Goal: Information Seeking & Learning: Learn about a topic

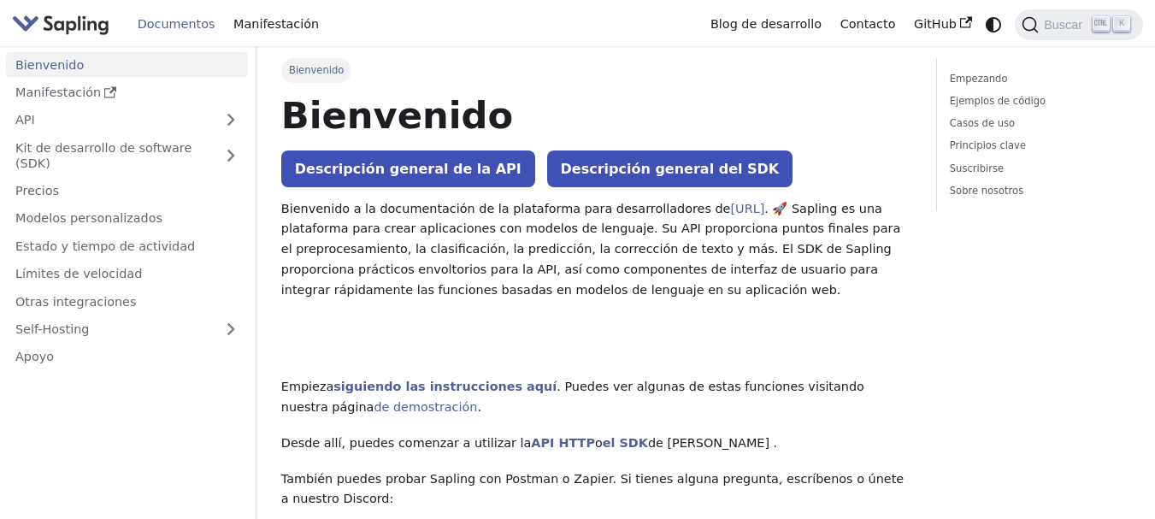
click at [183, 62] on link "Bienvenido" at bounding box center [127, 64] width 242 height 25
click at [1047, 27] on font "Buscar" at bounding box center [1063, 25] width 38 height 14
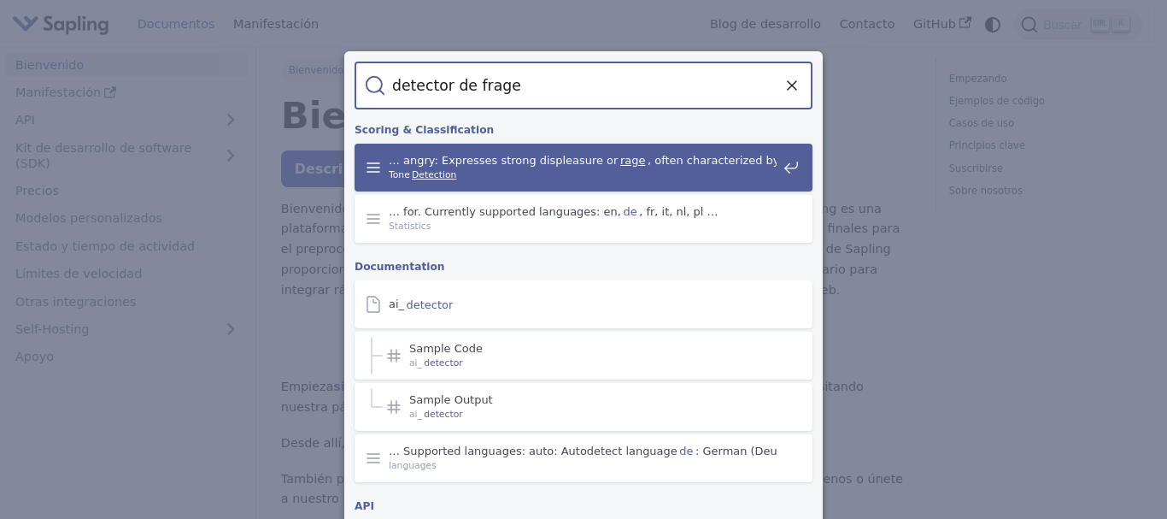
type input "detector de frageo"
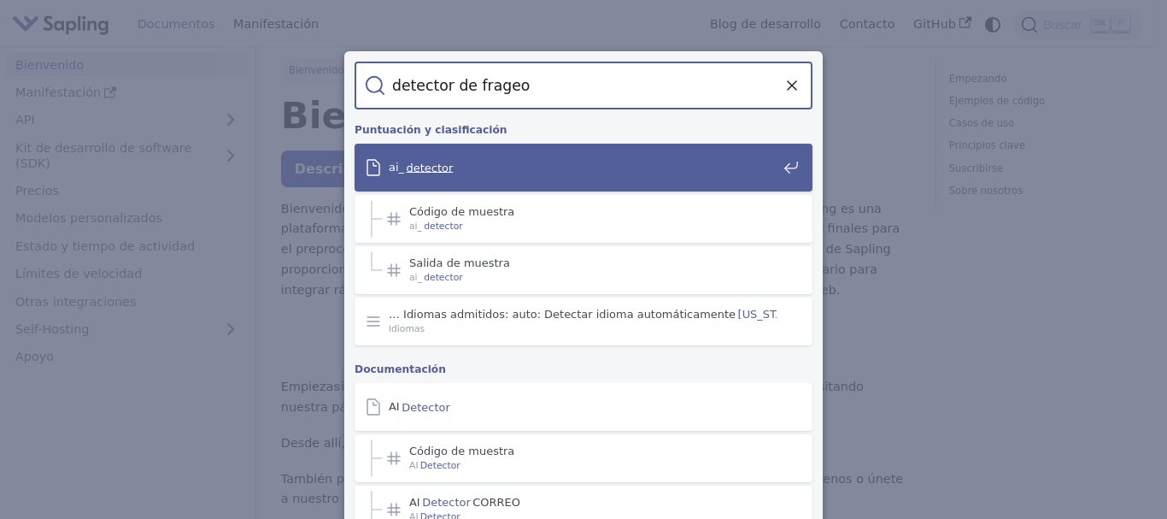
click at [522, 169] on span "ai_ detector" at bounding box center [583, 167] width 388 height 15
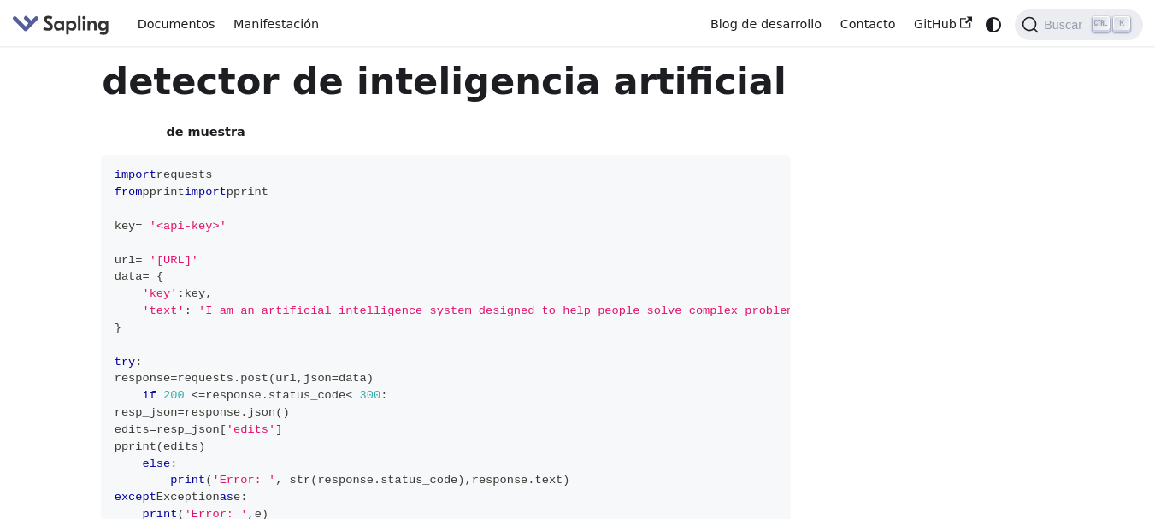
click at [369, 112] on div "detector de inteligencia artificial Código de muestra import requests from ppri…" at bounding box center [446, 452] width 688 height 789
click at [91, 28] on img "Principal" at bounding box center [60, 24] width 97 height 25
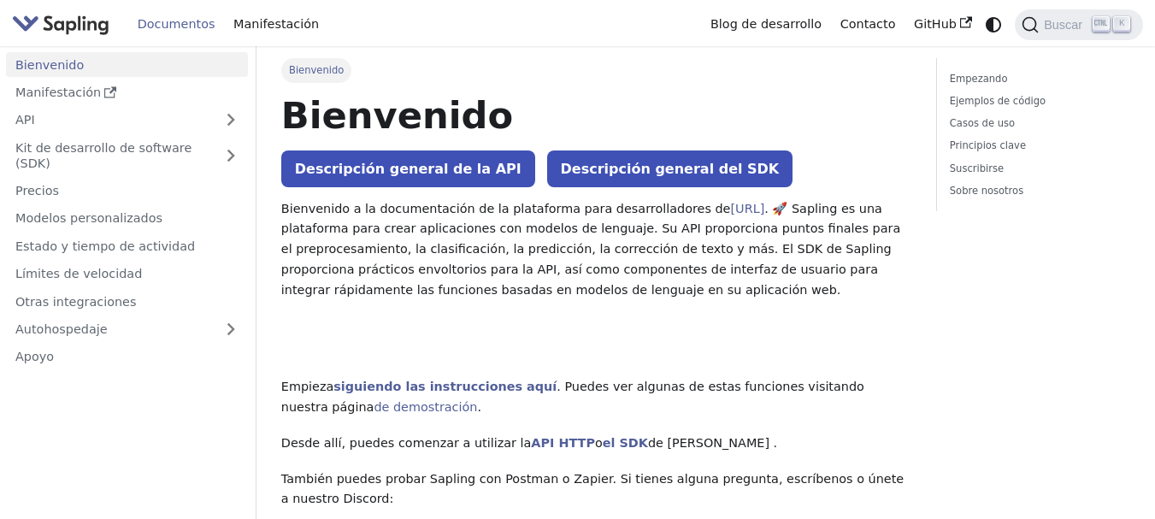
click at [315, 69] on font "Bienvenido" at bounding box center [316, 70] width 55 height 12
click at [258, 21] on font "Manifestación" at bounding box center [275, 24] width 85 height 14
click at [1079, 23] on font "Buscar" at bounding box center [1063, 25] width 38 height 14
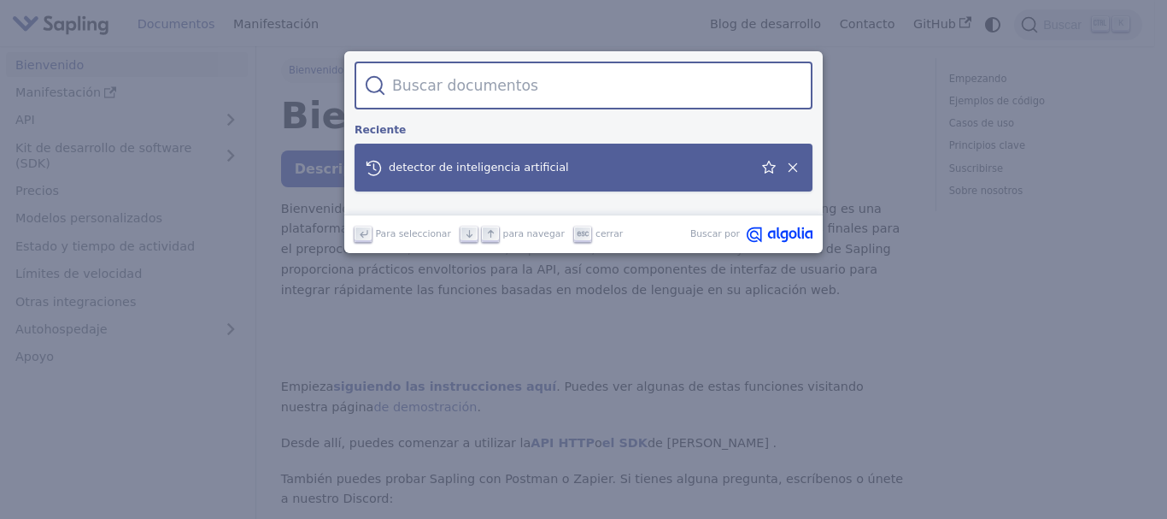
click at [560, 164] on span "detector de inteligencia artificial" at bounding box center [571, 167] width 364 height 15
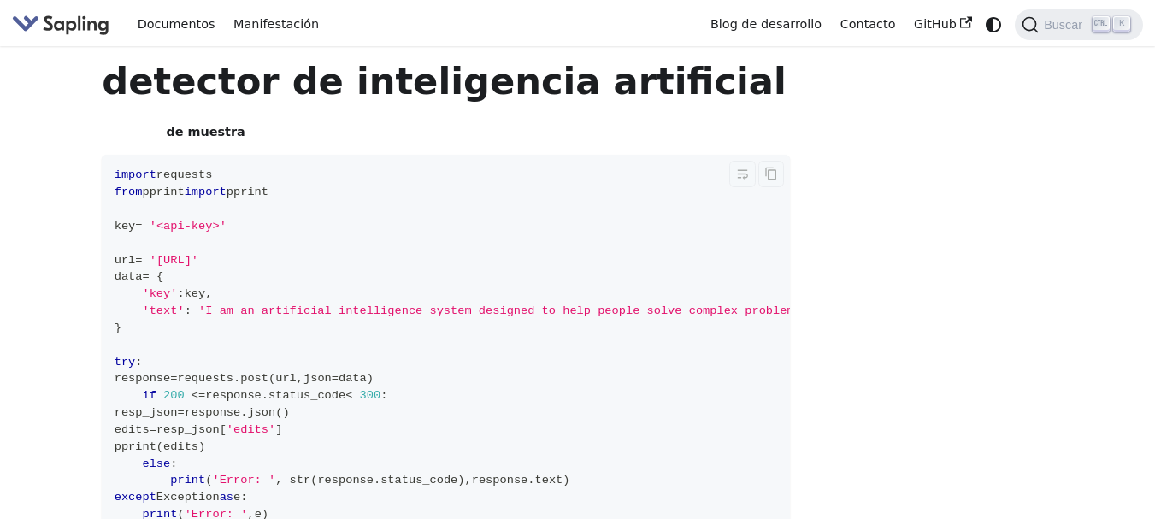
click at [156, 168] on span "requests" at bounding box center [184, 174] width 56 height 13
click at [256, 128] on h4 "Código de muestra" at bounding box center [446, 131] width 688 height 15
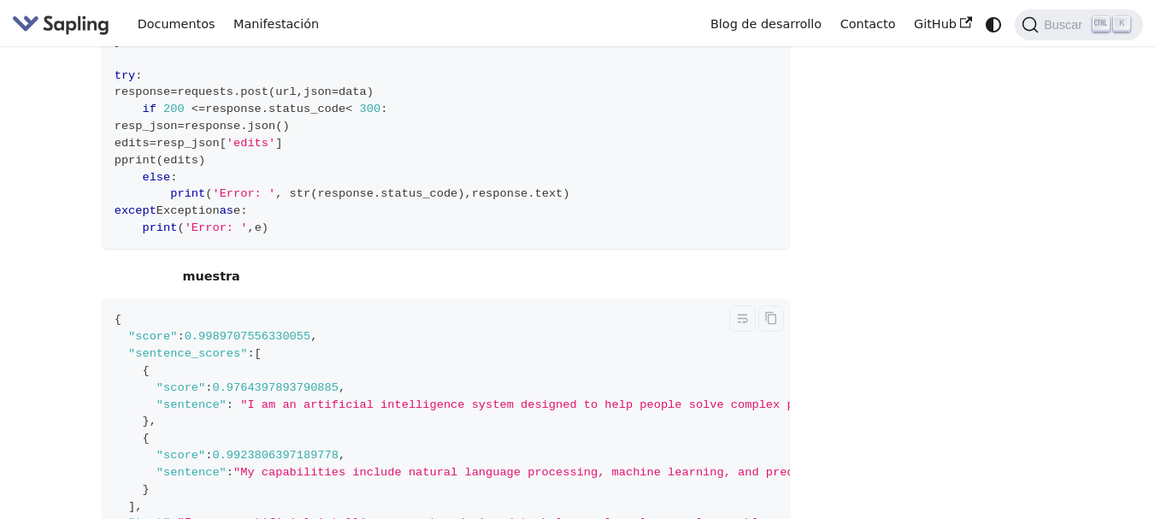
scroll to position [570, 0]
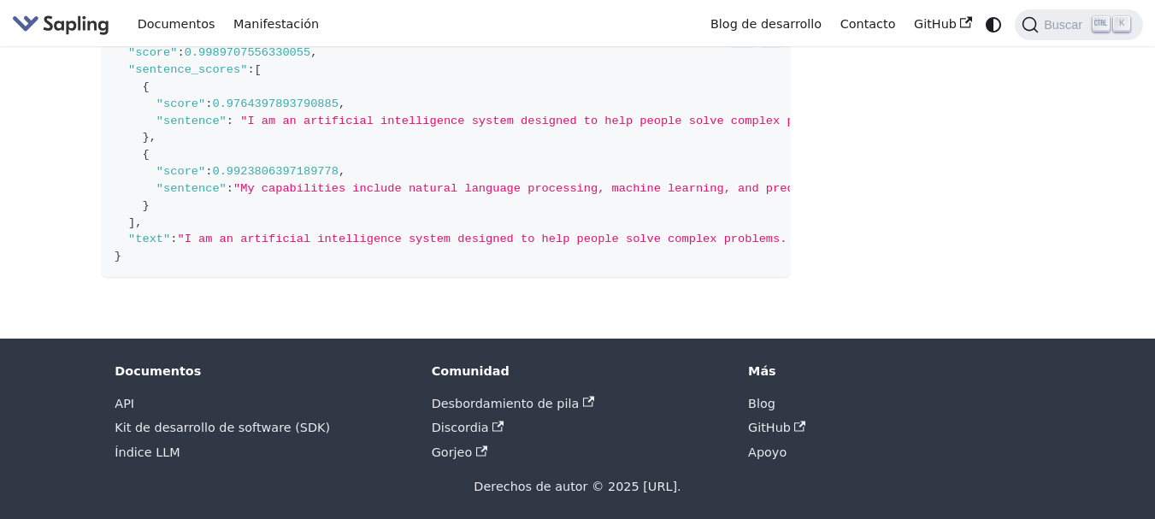
click at [355, 245] on span ""I am an artificial intelligence system designed to help people solve complex p…" at bounding box center [825, 238] width 1296 height 13
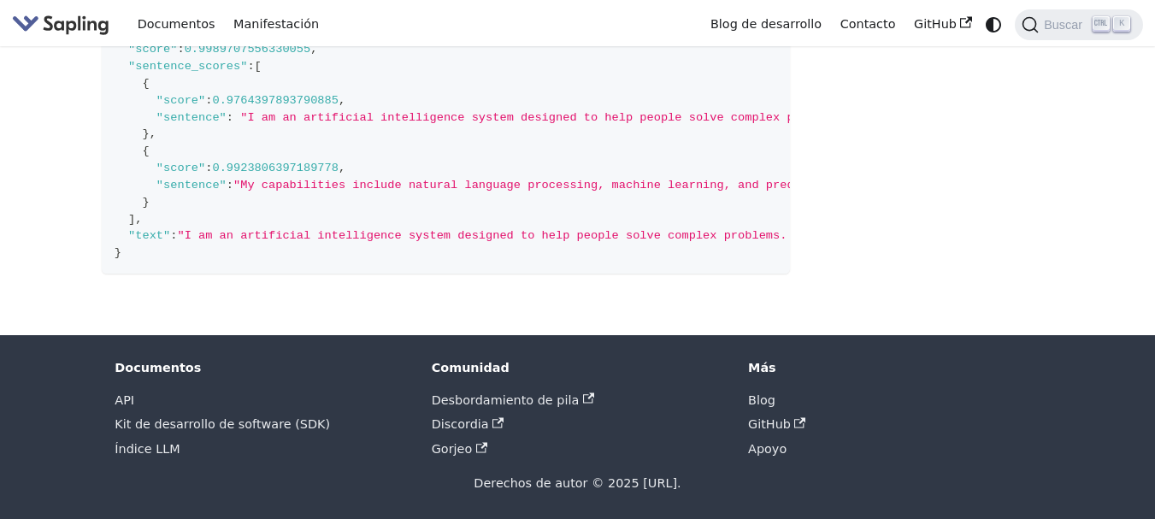
scroll to position [591, 0]
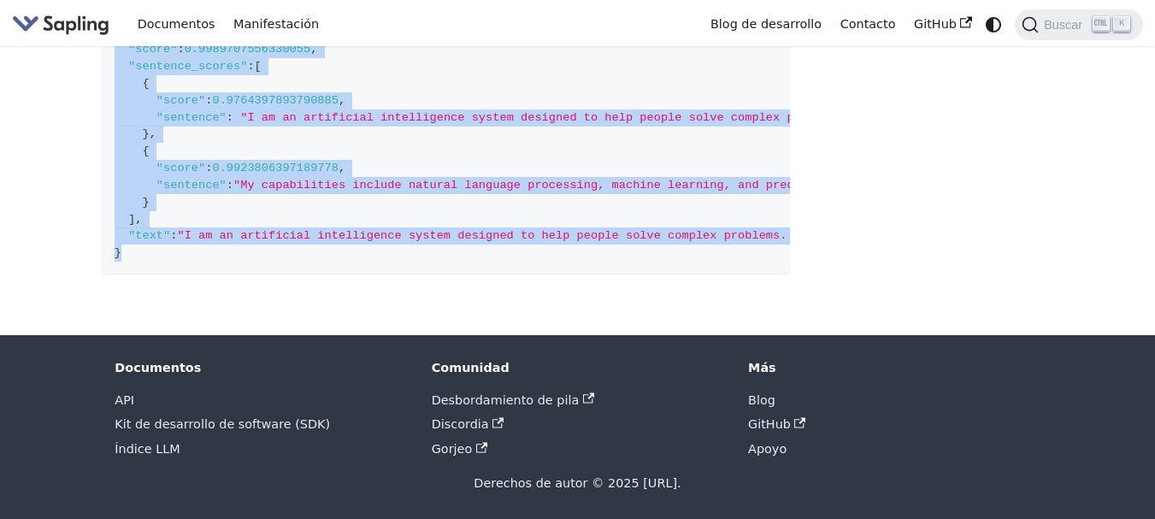
drag, startPoint x: 403, startPoint y: 261, endPoint x: 532, endPoint y: 281, distance: 131.5
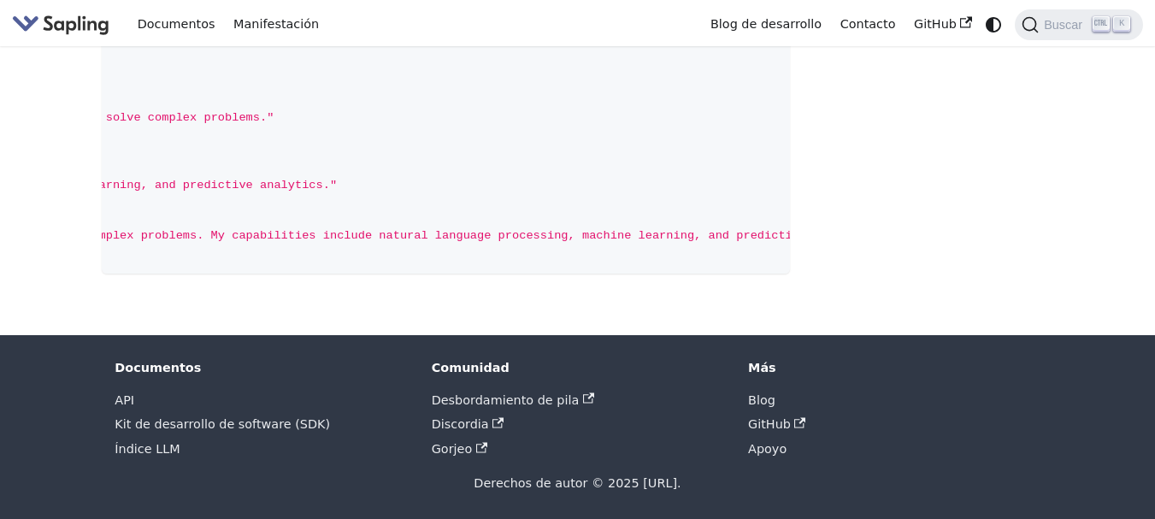
drag, startPoint x: 817, startPoint y: 207, endPoint x: 972, endPoint y: 206, distance: 154.7
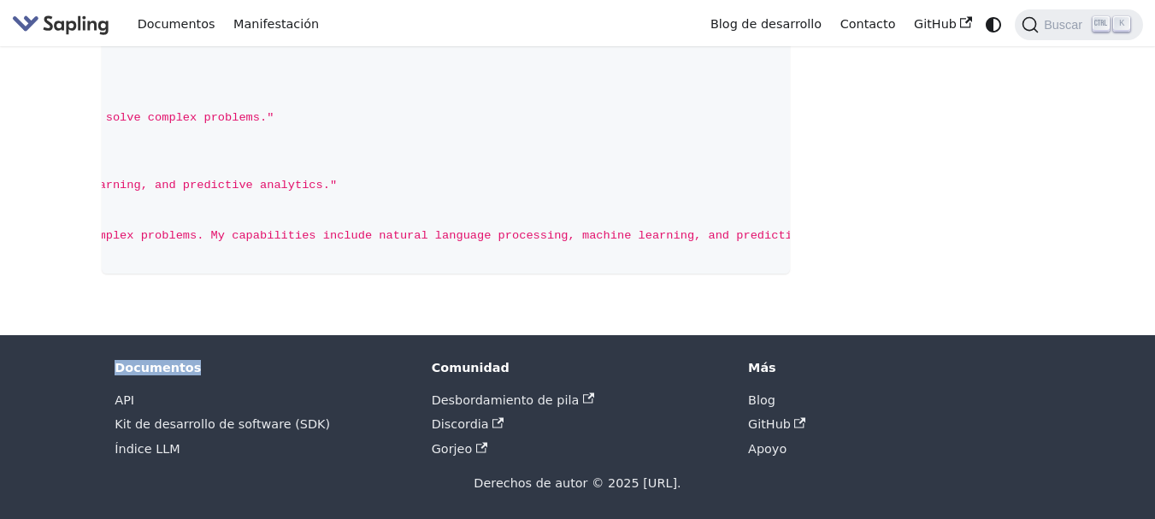
scroll to position [0, 0]
